Goal: Information Seeking & Learning: Learn about a topic

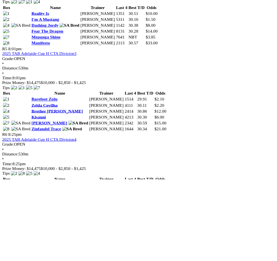
scroll to position [924, 0]
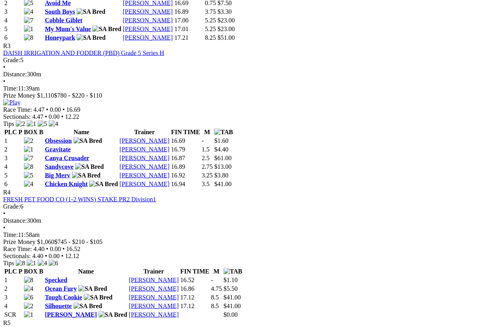
scroll to position [651, 0]
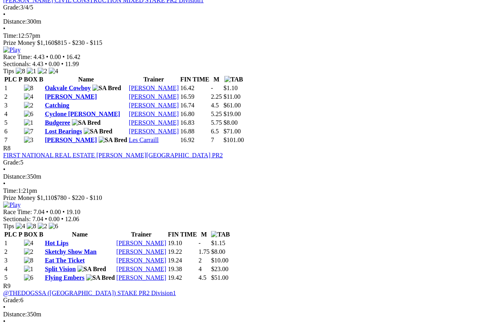
scroll to position [1262, 0]
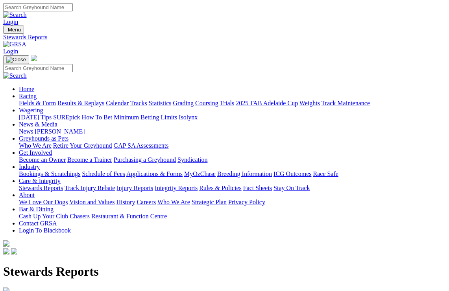
click at [9, 288] on img at bounding box center [6, 291] width 6 height 6
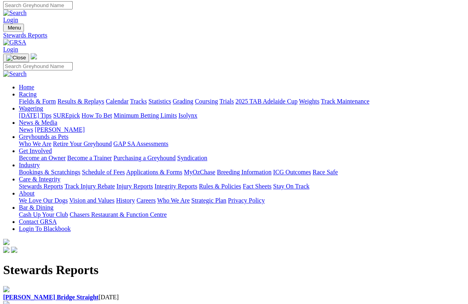
click at [40, 291] on b "[PERSON_NAME] Bridge Straight" at bounding box center [51, 297] width 96 height 7
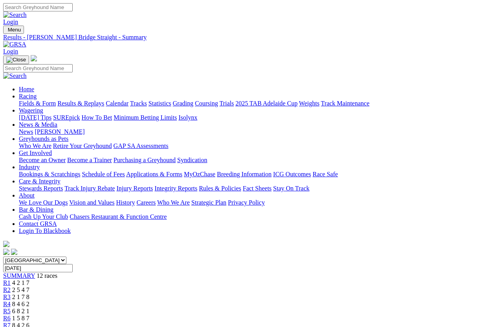
scroll to position [1294, 0]
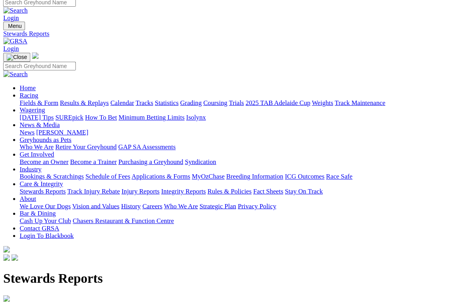
scroll to position [6, 0]
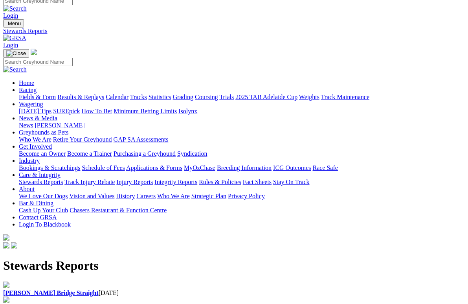
click at [71, 291] on b "[GEOGRAPHIC_DATA]" at bounding box center [37, 307] width 68 height 7
